Goal: Transaction & Acquisition: Purchase product/service

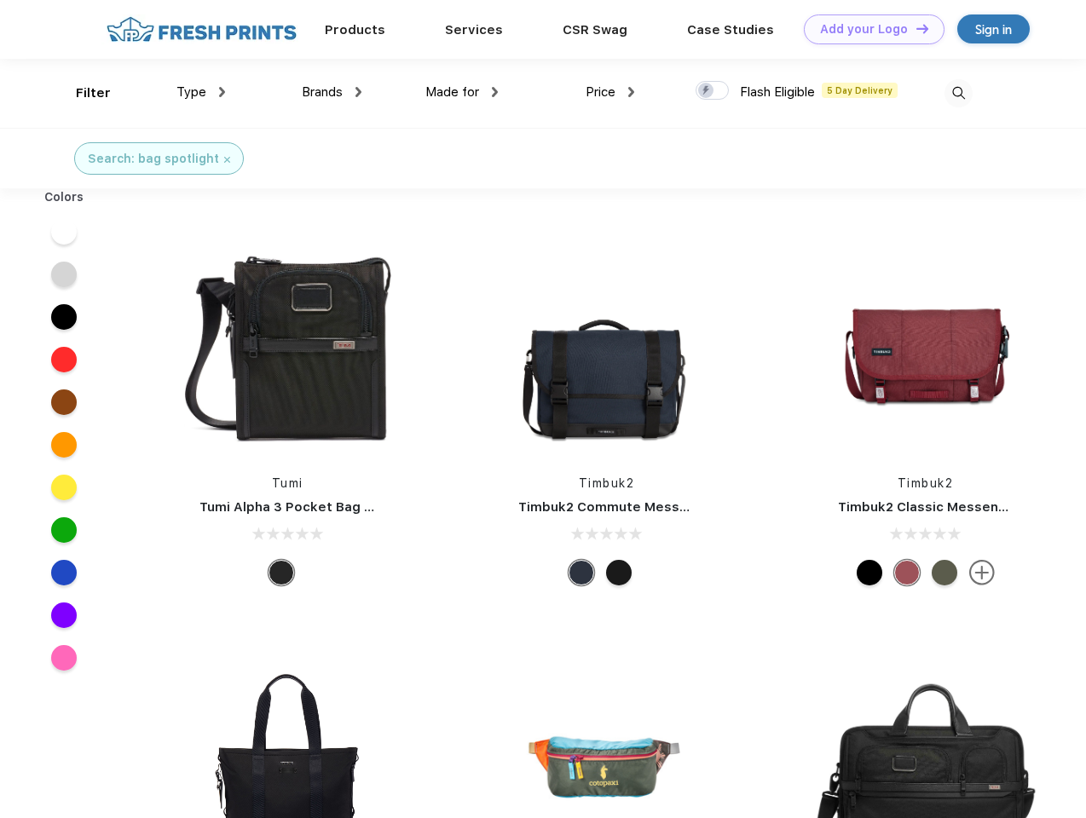
click at [868, 29] on link "Add your Logo Design Tool" at bounding box center [874, 29] width 141 height 30
click at [0, 0] on div "Design Tool" at bounding box center [0, 0] width 0 height 0
click at [915, 28] on link "Add your Logo Design Tool" at bounding box center [874, 29] width 141 height 30
click at [82, 93] on div "Filter" at bounding box center [93, 94] width 35 height 20
click at [201, 92] on span "Type" at bounding box center [191, 91] width 30 height 15
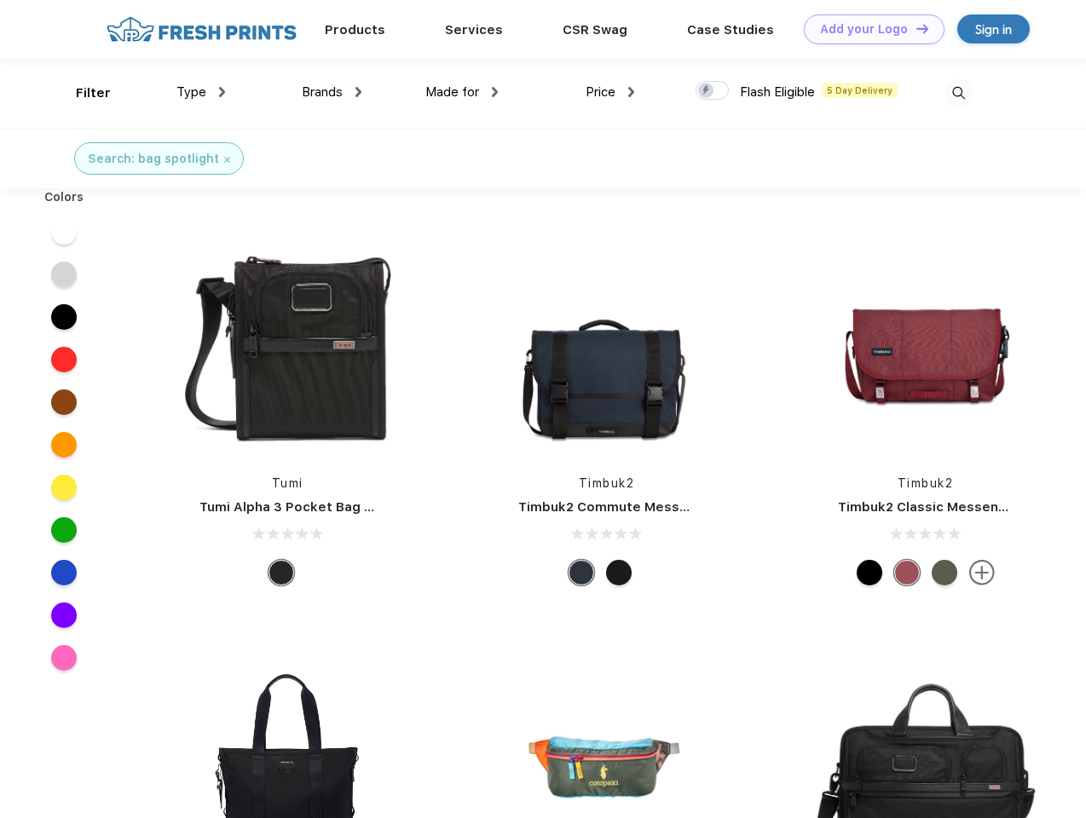
click at [332, 92] on span "Brands" at bounding box center [322, 91] width 41 height 15
click at [462, 92] on span "Made for" at bounding box center [452, 91] width 54 height 15
click at [610, 92] on span "Price" at bounding box center [601, 91] width 30 height 15
click at [713, 91] on div at bounding box center [712, 90] width 33 height 19
click at [707, 91] on input "checkbox" at bounding box center [701, 85] width 11 height 11
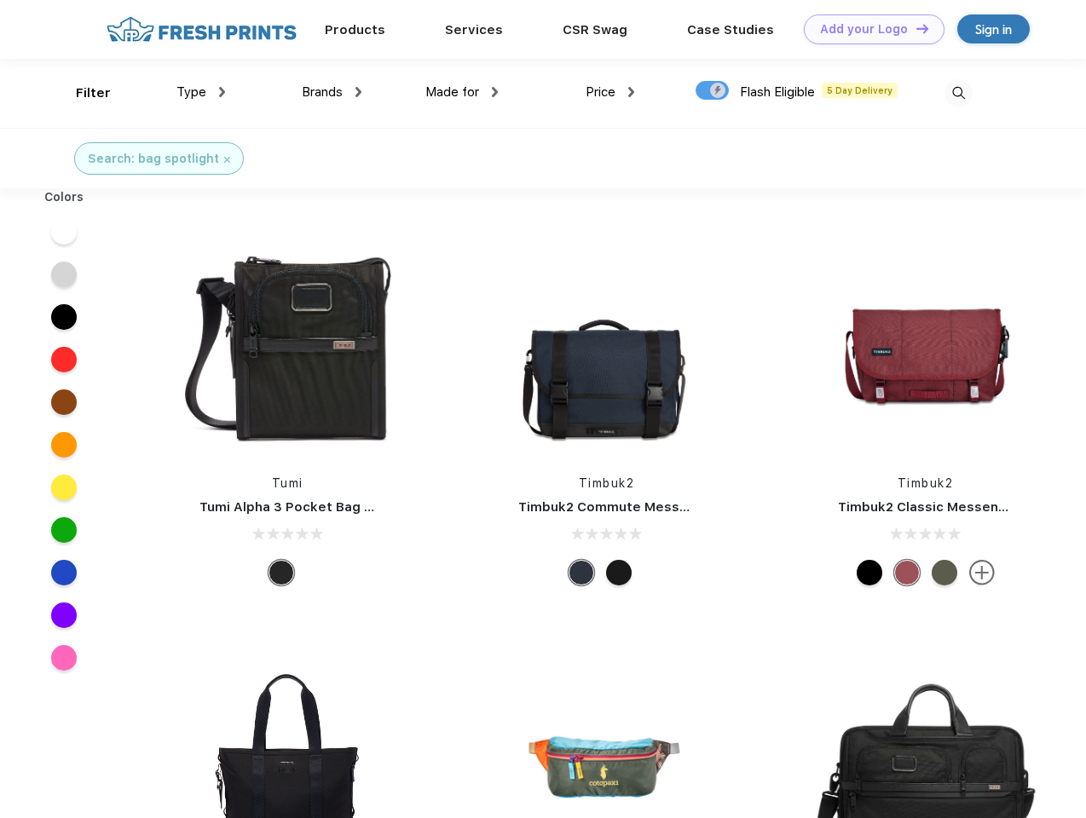
click at [958, 93] on img at bounding box center [958, 93] width 28 height 28
